Goal: Task Accomplishment & Management: Use online tool/utility

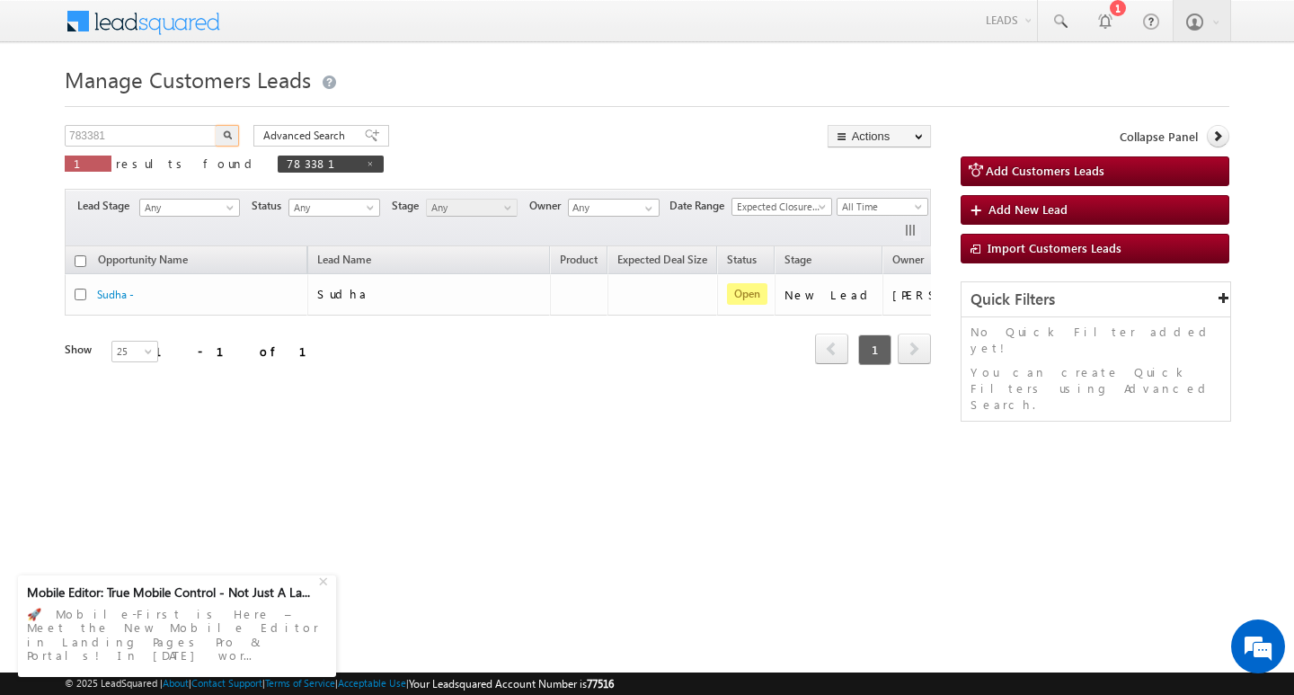
click at [133, 132] on input "783381" at bounding box center [142, 136] width 154 height 22
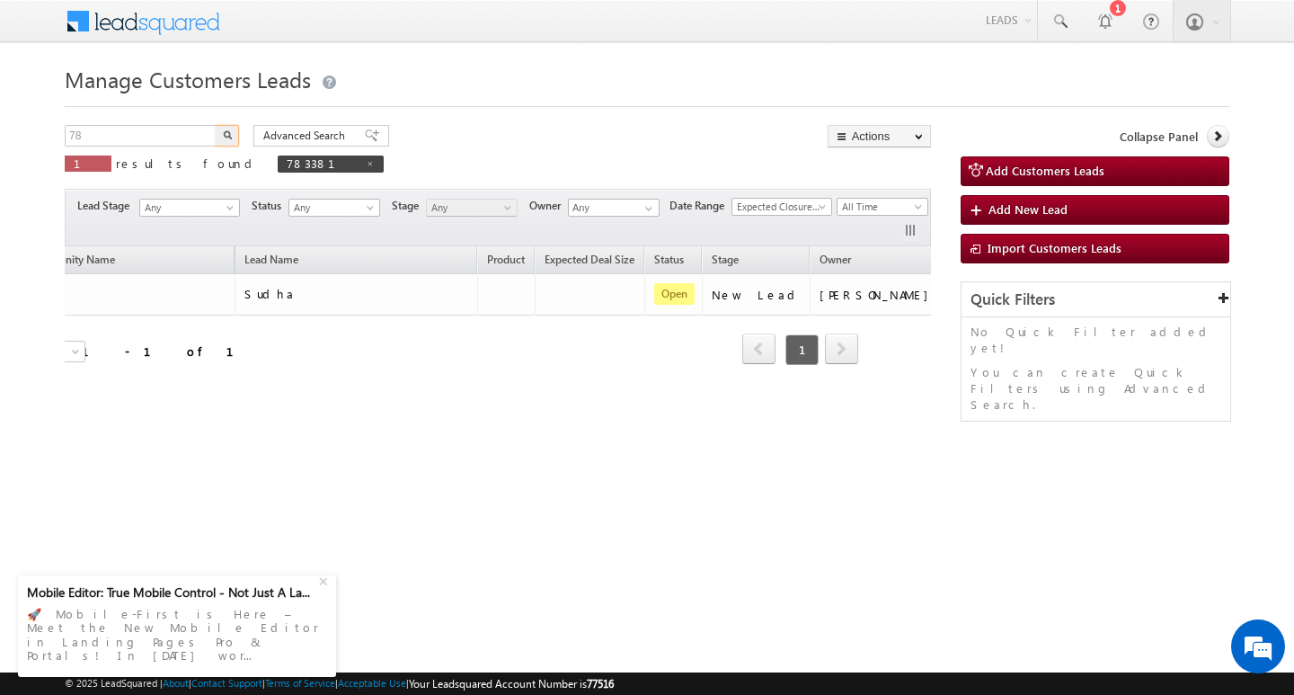
type input "7"
type input "783422"
click at [216, 125] on button "button" at bounding box center [227, 136] width 23 height 22
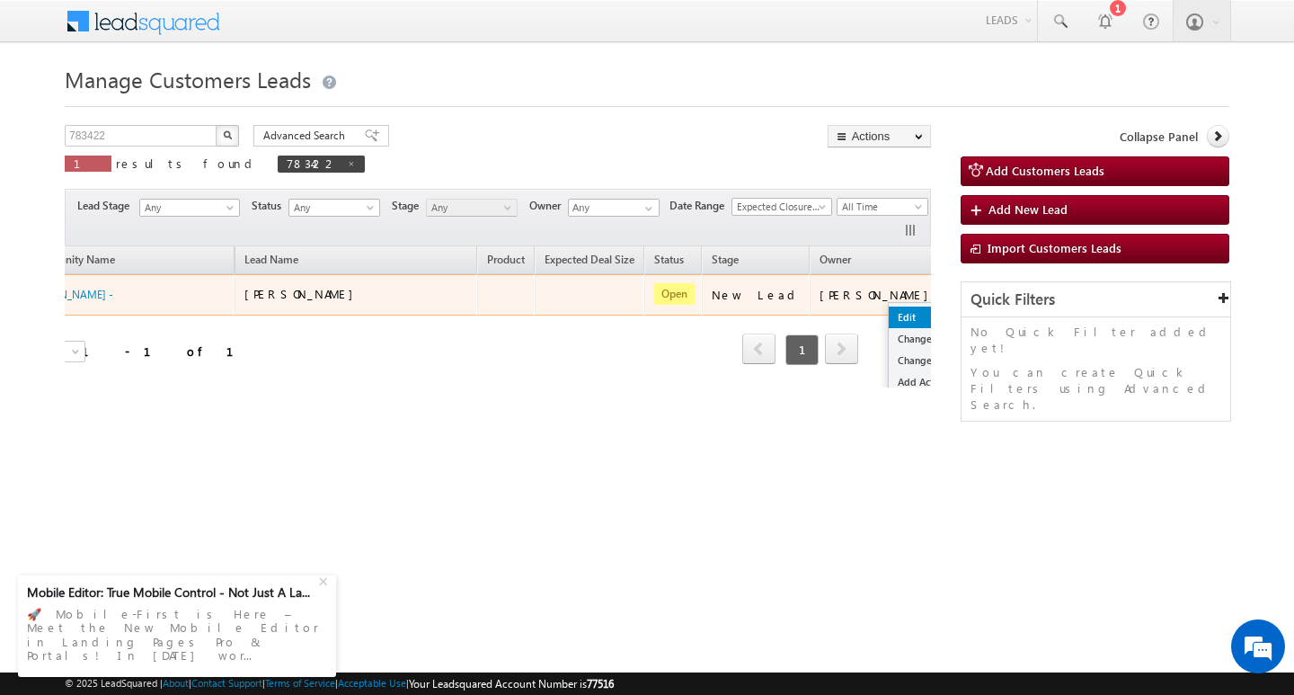
click at [889, 318] on link "Edit" at bounding box center [934, 317] width 90 height 22
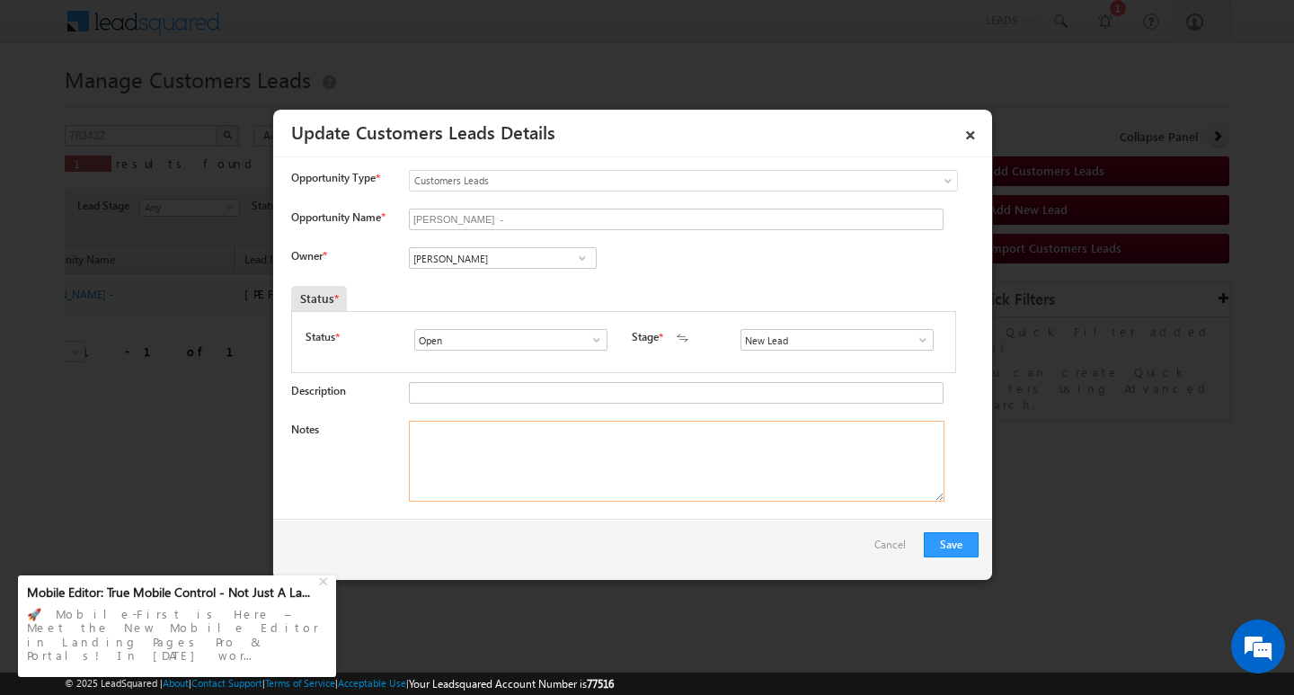
click at [637, 444] on textarea "Notes" at bounding box center [677, 461] width 536 height 81
click at [486, 257] on input "[PERSON_NAME]" at bounding box center [503, 258] width 188 height 22
click at [503, 262] on input at bounding box center [503, 258] width 188 height 22
paste input "[EMAIL_ADDRESS][DOMAIN_NAME]"
click at [512, 277] on link "[PERSON_NAME] [EMAIL_ADDRESS][DOMAIN_NAME]" at bounding box center [503, 286] width 188 height 34
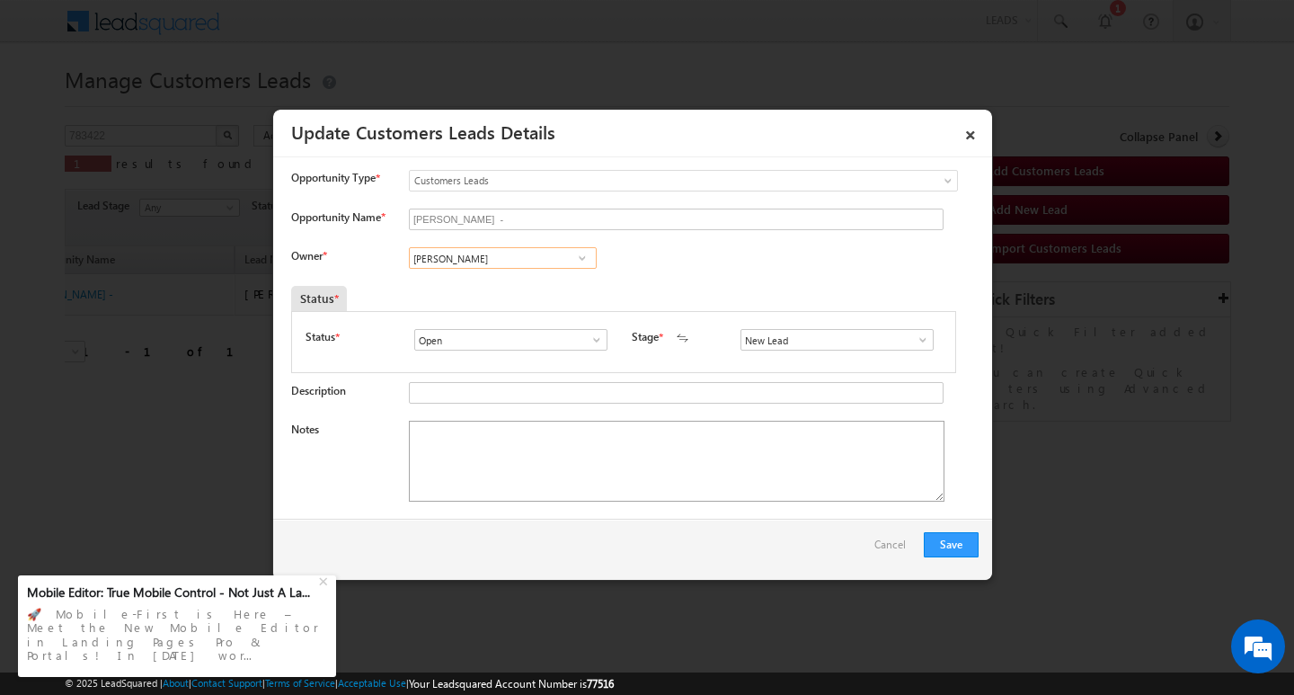
type input "[PERSON_NAME]"
click at [527, 479] on textarea "Notes" at bounding box center [677, 461] width 536 height 81
click at [524, 467] on textarea "Notes" at bounding box center [677, 461] width 536 height 81
paste textarea "783422/VB_Interested/ 8946866181/ Customer Name: [PERSON_NAME]/ ag : 30/ mothe …"
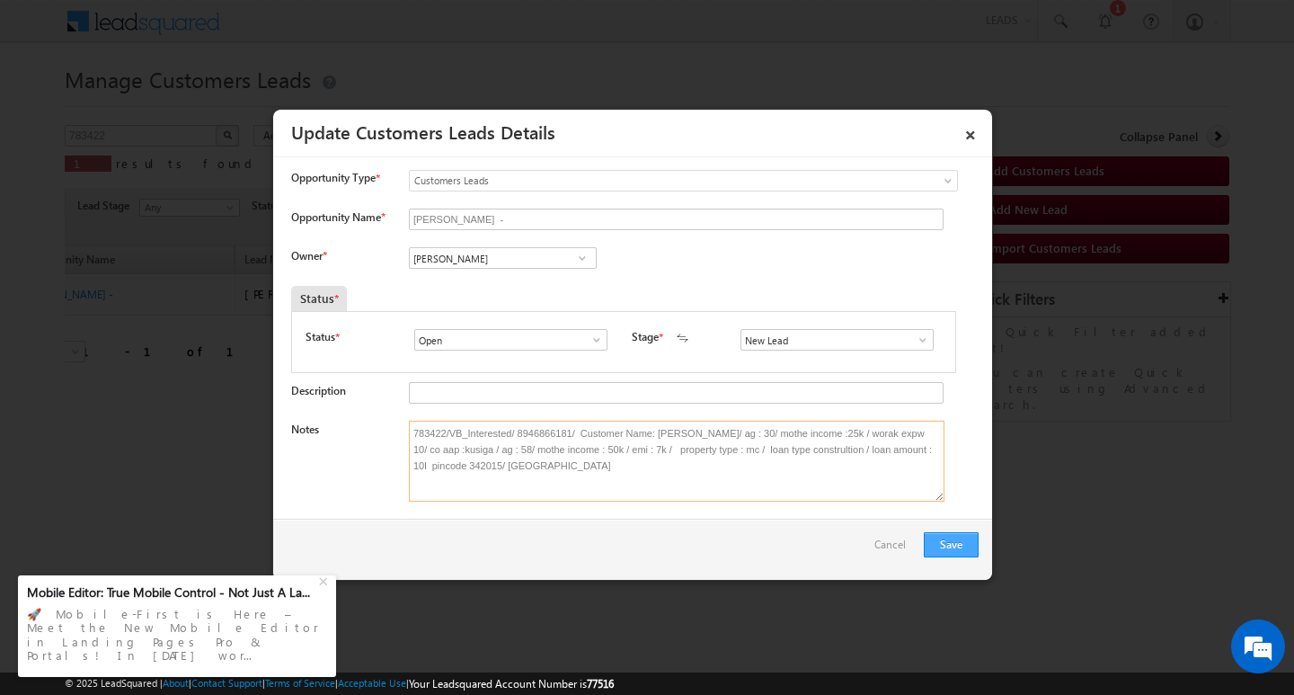
type textarea "783422/VB_Interested/ 8946866181/ Customer Name: [PERSON_NAME]/ ag : 30/ mothe …"
click at [958, 542] on button "Save" at bounding box center [951, 544] width 55 height 25
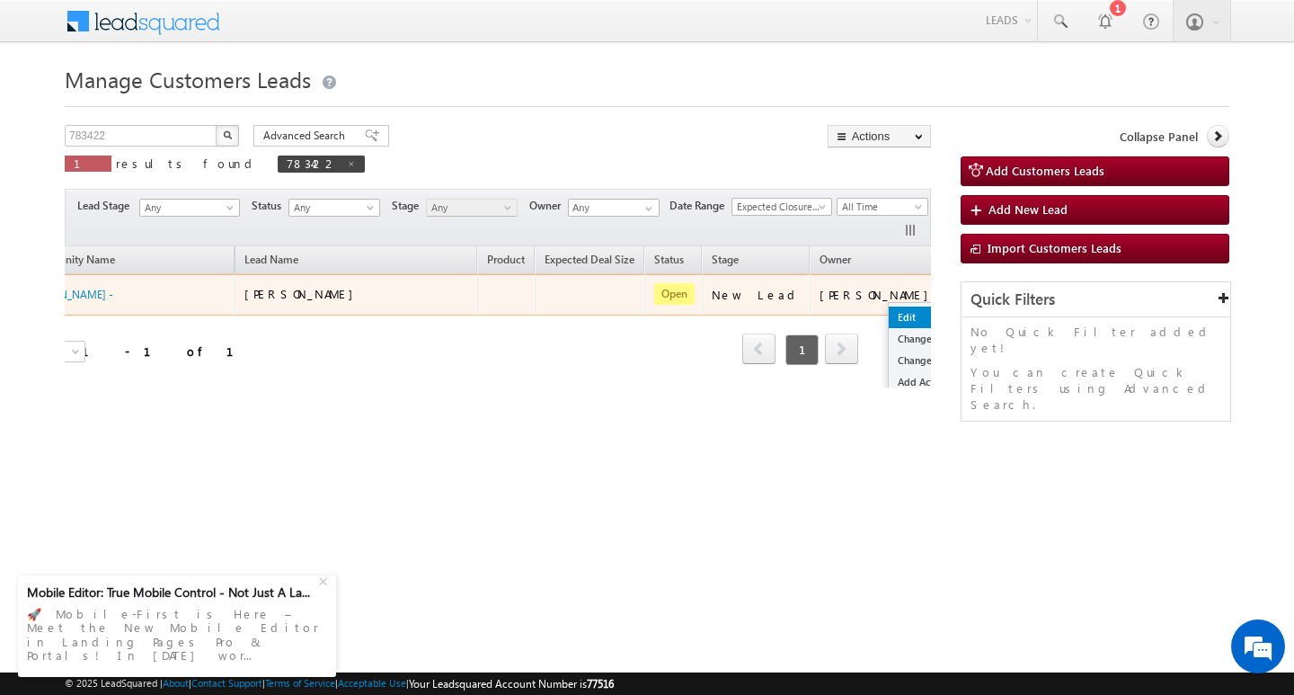
click at [889, 315] on link "Edit" at bounding box center [934, 317] width 90 height 22
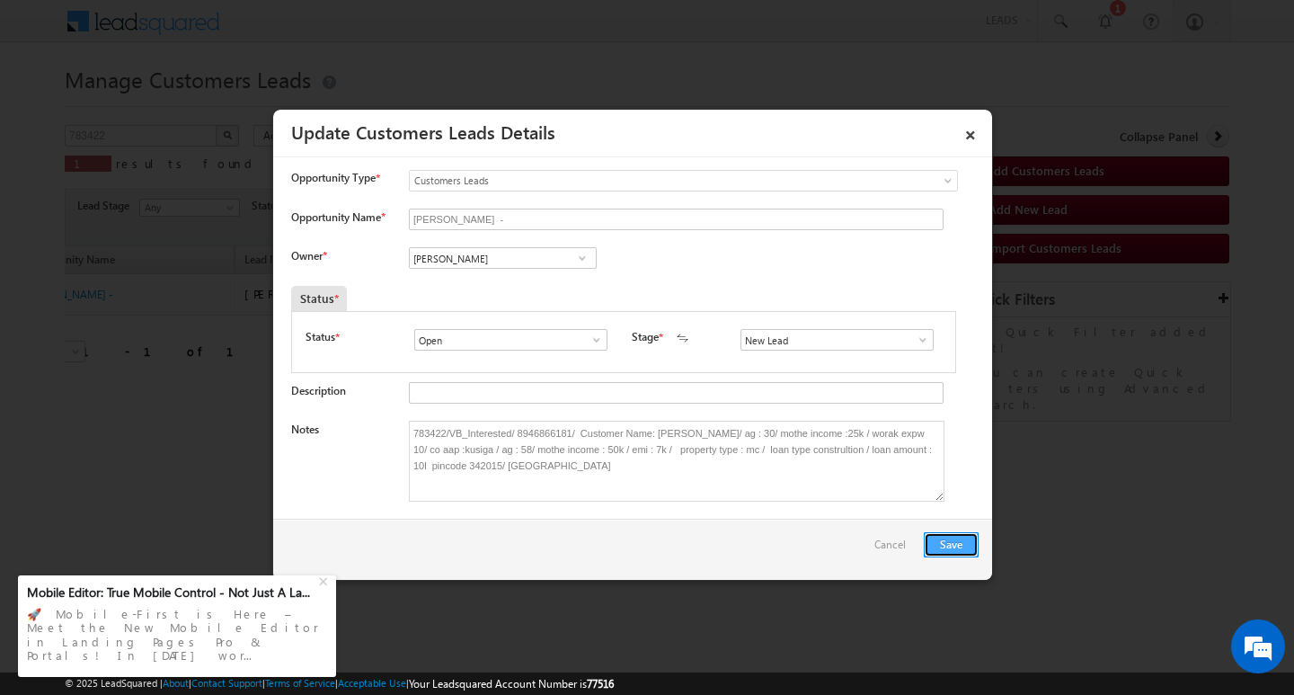
click at [937, 540] on button "Save" at bounding box center [951, 544] width 55 height 25
